Goal: Obtain resource: Download file/media

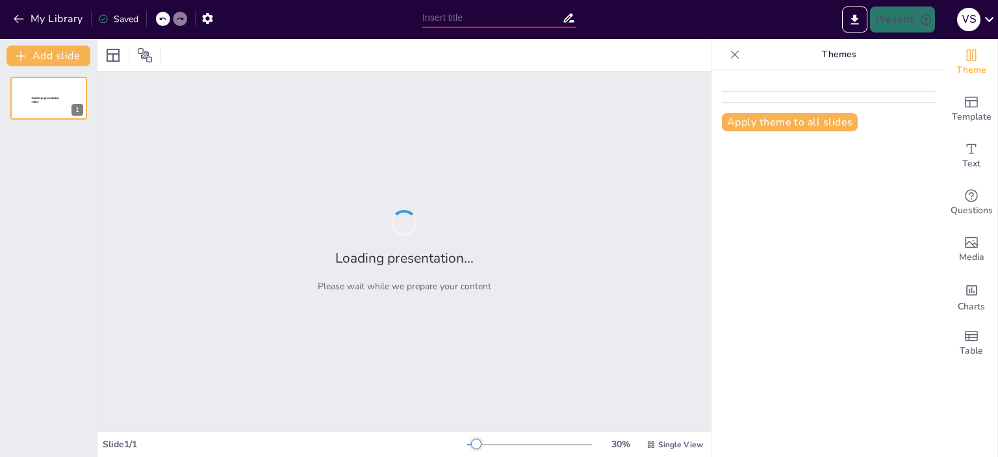
type input "The Ripple Effect: Understanding Tariffs and Their Impact"
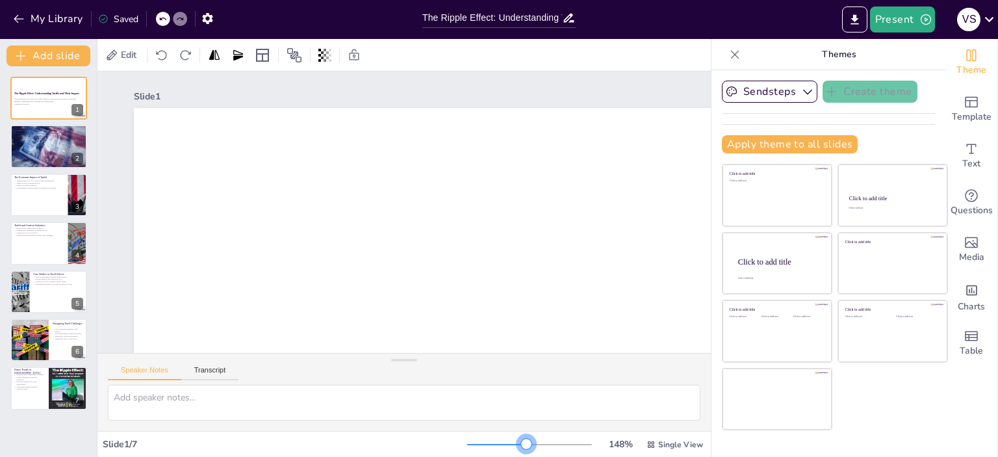
click at [518, 442] on div at bounding box center [529, 444] width 125 height 10
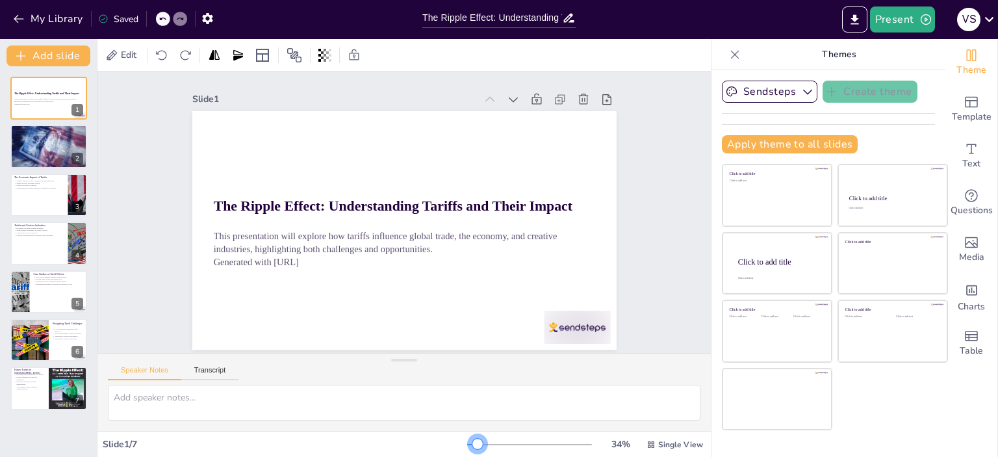
drag, startPoint x: 513, startPoint y: 441, endPoint x: 469, endPoint y: 444, distance: 44.2
click at [472, 444] on div at bounding box center [477, 443] width 10 height 10
click at [728, 52] on icon at bounding box center [734, 54] width 13 height 13
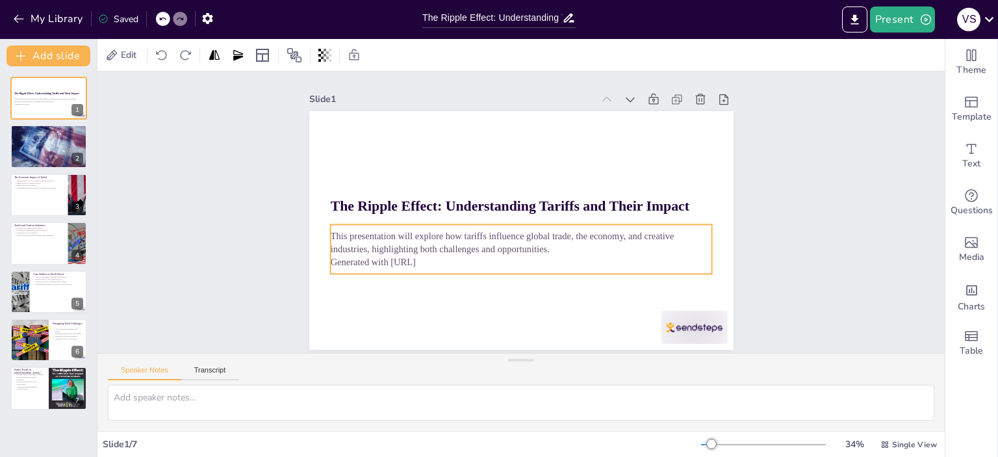
scroll to position [3, 0]
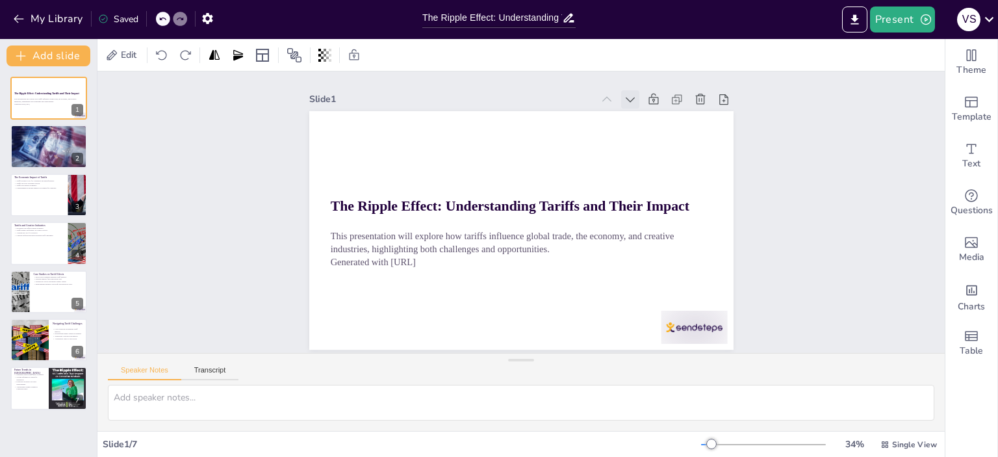
click at [655, 135] on icon at bounding box center [660, 138] width 10 height 7
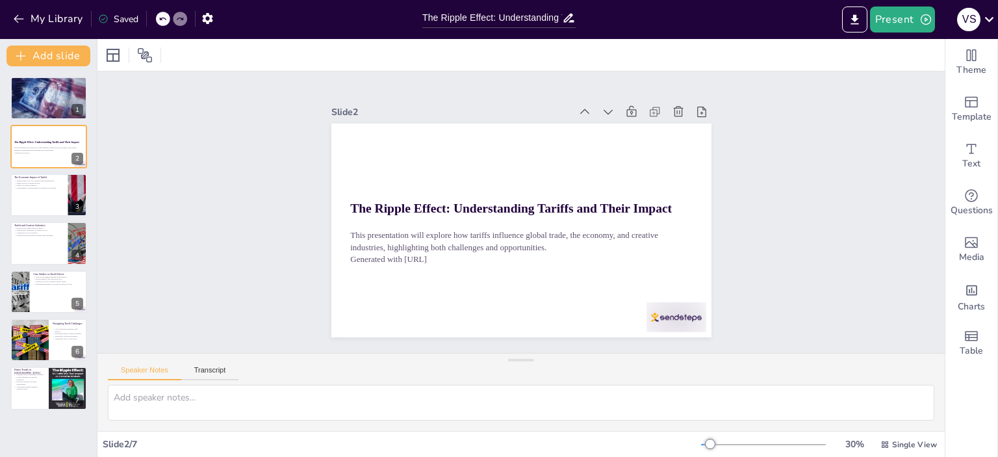
scroll to position [0, 0]
click at [617, 91] on div "Slide 1 What are Tariffs? Tariffs are taxes on imports that affect pricing. Tar…" at bounding box center [520, 211] width 423 height 323
click at [888, 13] on button "Present" at bounding box center [902, 19] width 65 height 26
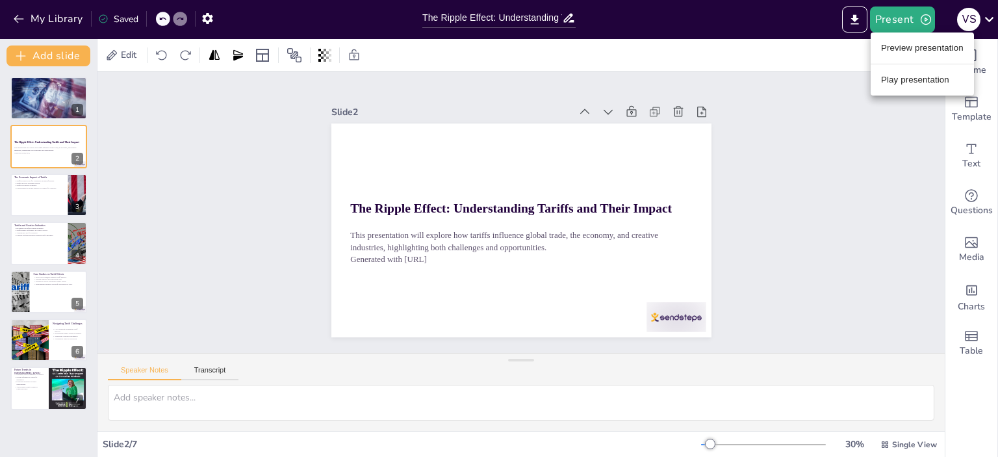
click at [803, 136] on div at bounding box center [499, 228] width 998 height 457
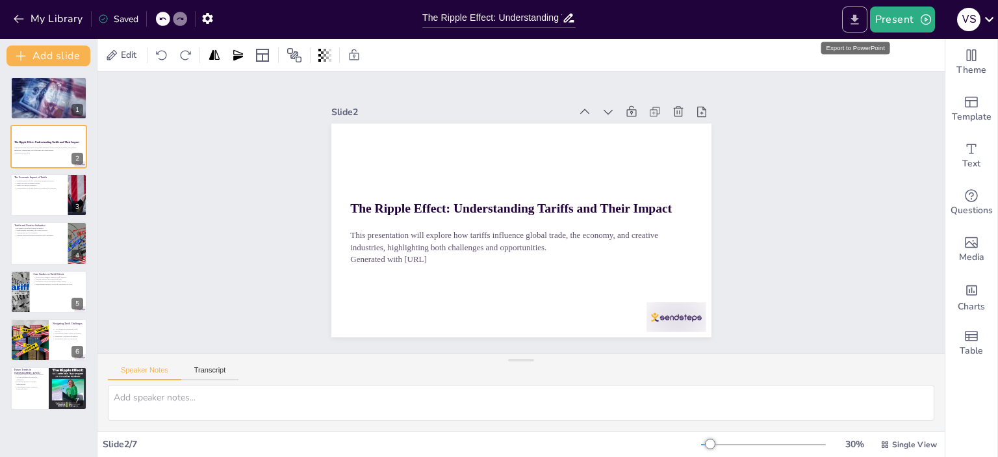
click at [847, 23] on button "Export to PowerPoint" at bounding box center [854, 19] width 25 height 26
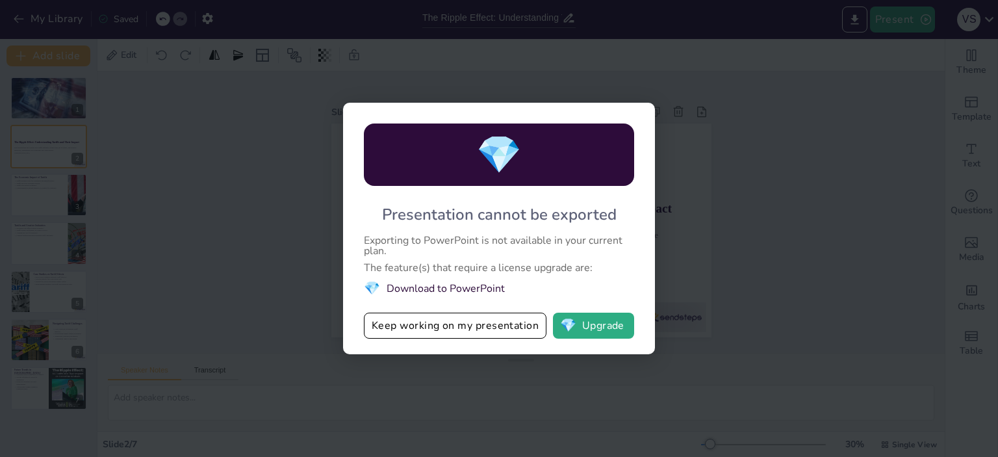
click at [425, 288] on li "💎 Download to PowerPoint" at bounding box center [499, 288] width 270 height 18
click at [567, 231] on div "💎 Presentation cannot be exported Exporting to PowerPoint is not available in y…" at bounding box center [499, 228] width 312 height 251
